Goal: Information Seeking & Learning: Learn about a topic

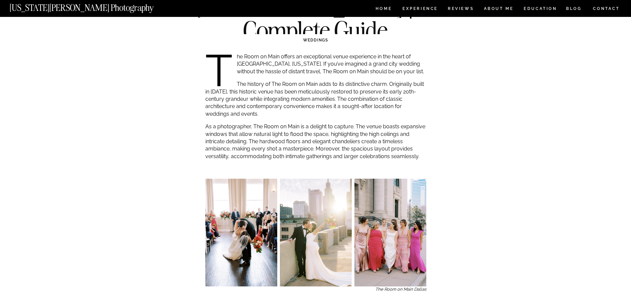
scroll to position [166, 0]
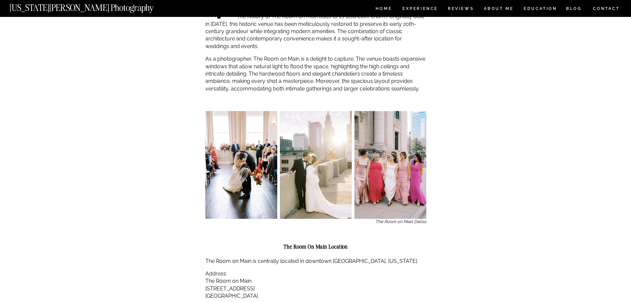
click at [403, 156] on img at bounding box center [390, 165] width 72 height 108
click at [410, 179] on img at bounding box center [390, 165] width 72 height 108
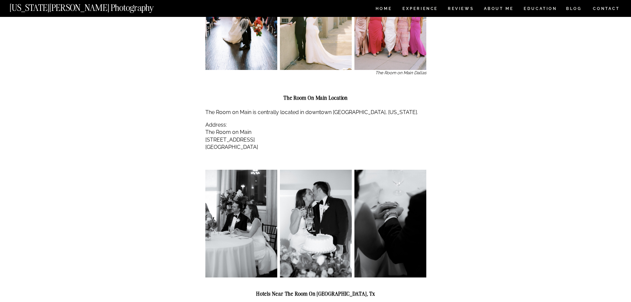
scroll to position [331, 0]
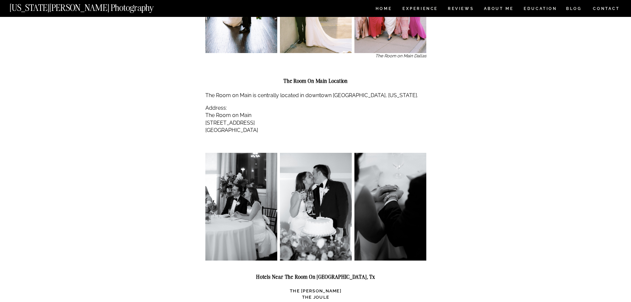
click at [262, 204] on img at bounding box center [241, 207] width 72 height 108
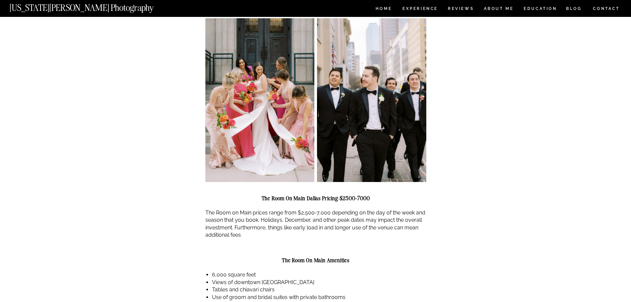
scroll to position [696, 0]
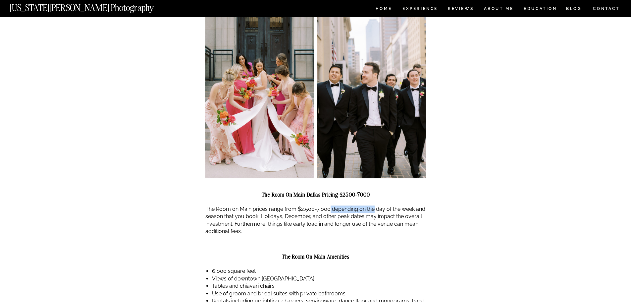
drag, startPoint x: 329, startPoint y: 210, endPoint x: 374, endPoint y: 213, distance: 45.8
click at [374, 213] on p "The Room on Main prices range from $2,500-7,000 depending on the day of the wee…" at bounding box center [315, 220] width 221 height 30
click at [375, 213] on p "The Room on Main prices range from $2,500-7,000 depending on the day of the wee…" at bounding box center [315, 220] width 221 height 30
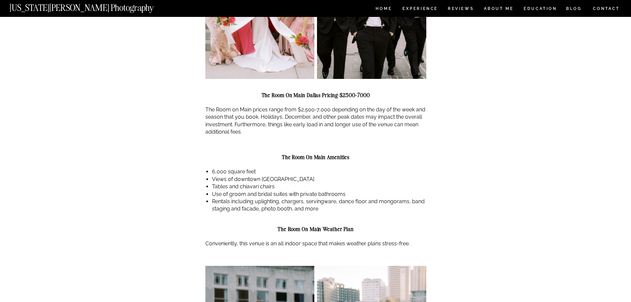
click at [213, 180] on li "Views of downtown [GEOGRAPHIC_DATA]" at bounding box center [319, 179] width 214 height 7
click at [214, 185] on li "Tables and chiavari chairs" at bounding box center [319, 186] width 214 height 7
click at [214, 190] on li "Use of groom and bridal suites with private bathrooms" at bounding box center [319, 193] width 214 height 7
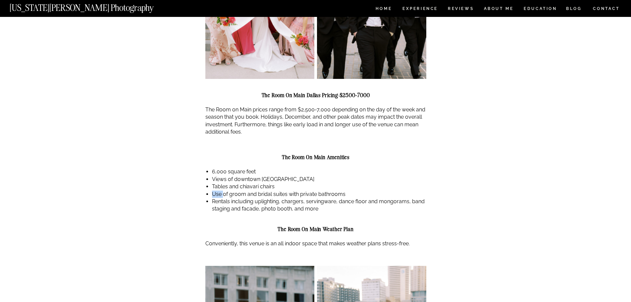
click at [214, 190] on li "Use of groom and bridal suites with private bathrooms" at bounding box center [319, 193] width 214 height 7
click at [215, 194] on li "Use of groom and bridal suites with private bathrooms" at bounding box center [319, 193] width 214 height 7
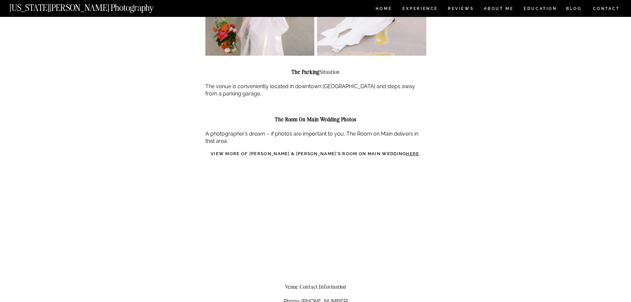
scroll to position [1159, 0]
